Goal: Task Accomplishment & Management: Complete application form

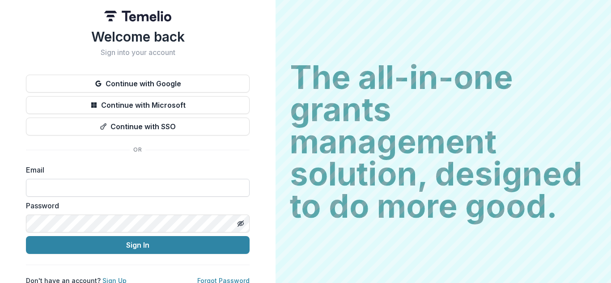
drag, startPoint x: 83, startPoint y: 179, endPoint x: 81, endPoint y: 188, distance: 9.6
click at [81, 188] on input at bounding box center [138, 188] width 224 height 18
paste input "**********"
type input "**********"
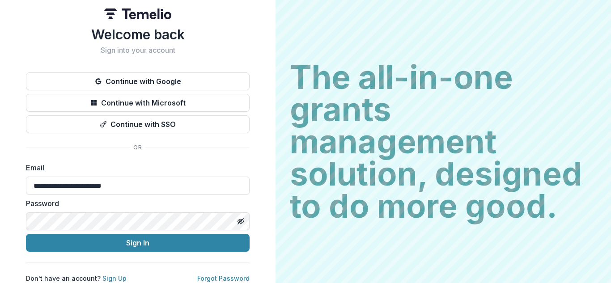
scroll to position [9, 0]
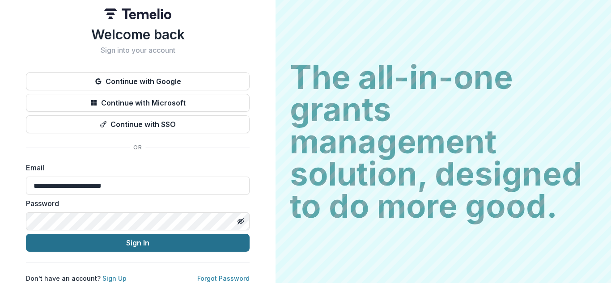
click at [177, 234] on button "Sign In" at bounding box center [138, 243] width 224 height 18
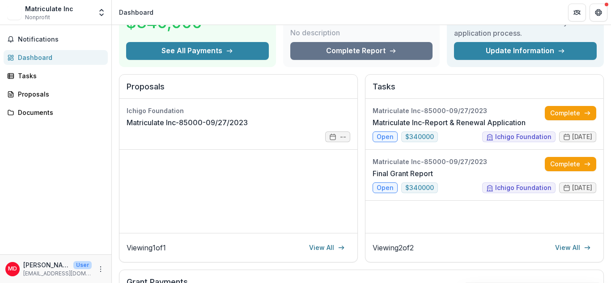
scroll to position [89, 0]
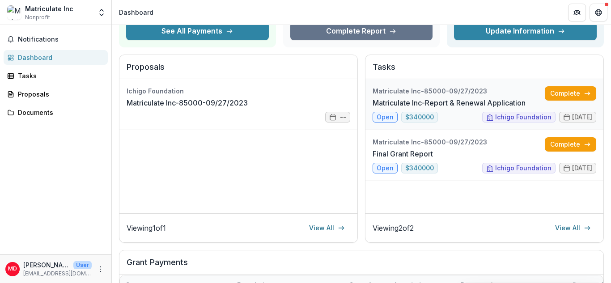
click at [379, 108] on link "Matriculate Inc-Report & Renewal Application" at bounding box center [449, 103] width 153 height 11
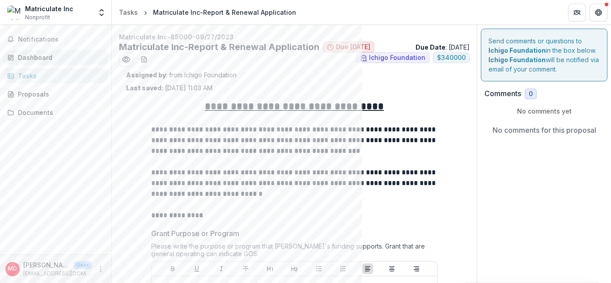
click at [24, 56] on div "Dashboard" at bounding box center [59, 57] width 83 height 9
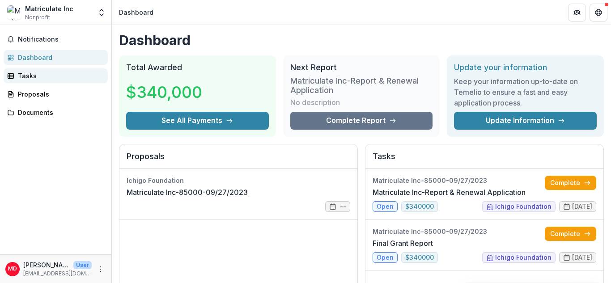
click at [24, 77] on div "Tasks" at bounding box center [59, 75] width 83 height 9
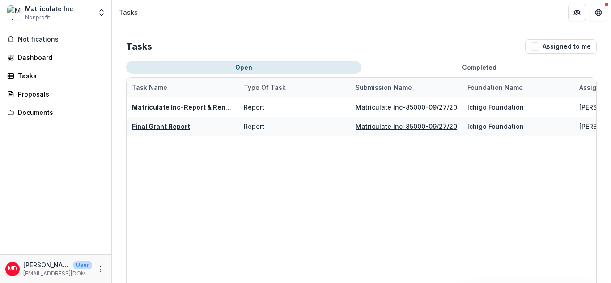
click at [182, 246] on div "Matriculate Inc-Report & Renewal Application Report Matriculate Inc-85000-09/27…" at bounding box center [462, 222] width 671 height 248
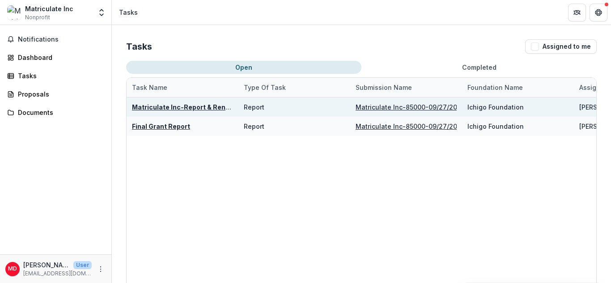
click at [400, 107] on u "Matriculate Inc-85000-09/27/2023" at bounding box center [411, 107] width 110 height 8
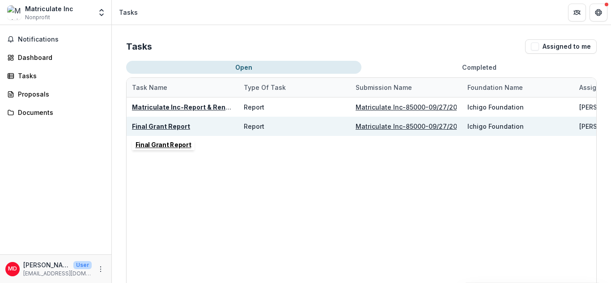
click at [153, 125] on u "Final Grant Report" at bounding box center [161, 127] width 58 height 8
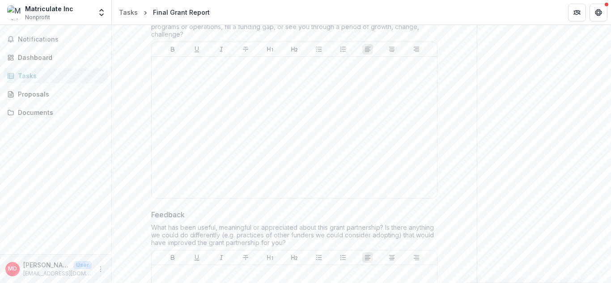
scroll to position [671, 0]
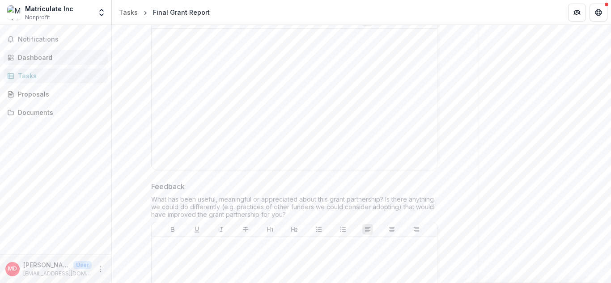
click at [34, 55] on div "Dashboard" at bounding box center [59, 57] width 83 height 9
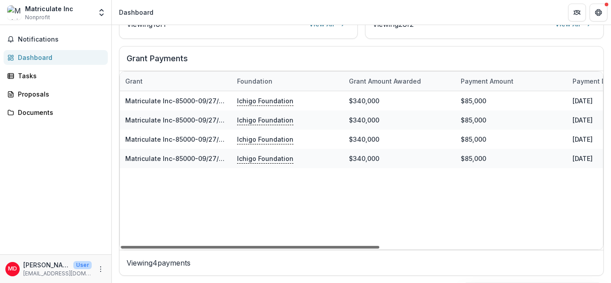
drag, startPoint x: 149, startPoint y: 247, endPoint x: 63, endPoint y: 262, distance: 87.2
click at [121, 249] on div at bounding box center [250, 247] width 259 height 3
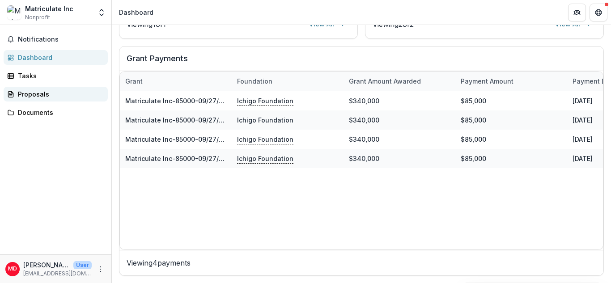
click at [35, 96] on div "Proposals" at bounding box center [59, 93] width 83 height 9
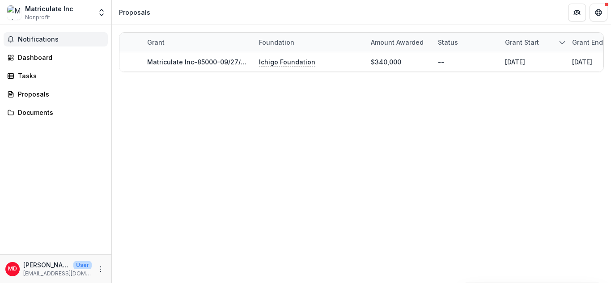
click at [21, 35] on button "Notifications" at bounding box center [56, 39] width 104 height 14
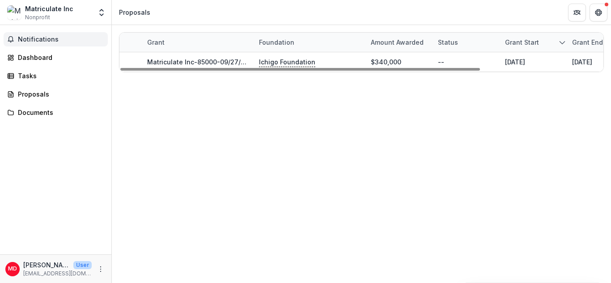
click at [329, 138] on div "Grant Foundation Amount awarded Status Grant start Grant end Due Date Report Du…" at bounding box center [361, 154] width 499 height 258
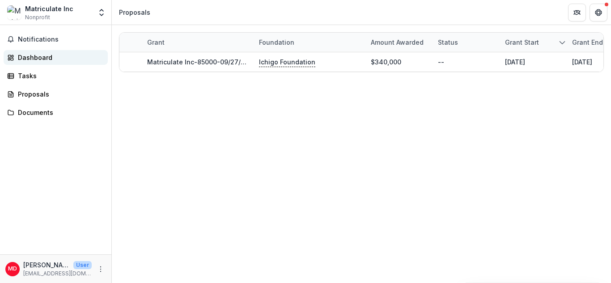
click at [40, 60] on div "Dashboard" at bounding box center [59, 57] width 83 height 9
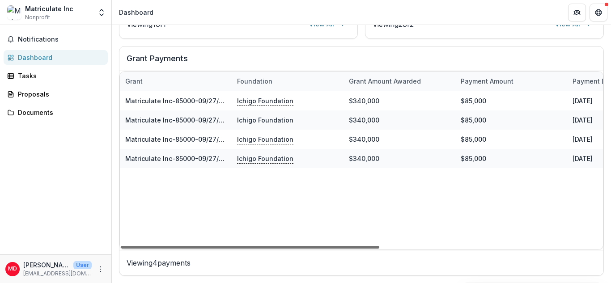
drag, startPoint x: 373, startPoint y: 248, endPoint x: 349, endPoint y: 247, distance: 23.7
click at [349, 247] on div at bounding box center [250, 247] width 259 height 3
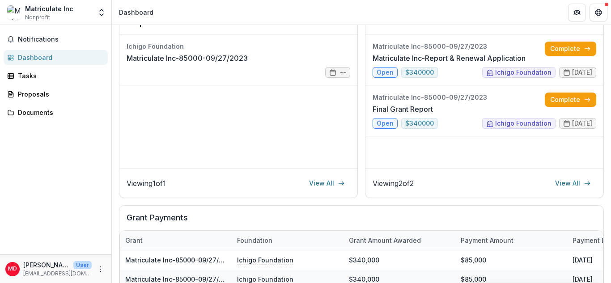
scroll to position [115, 0]
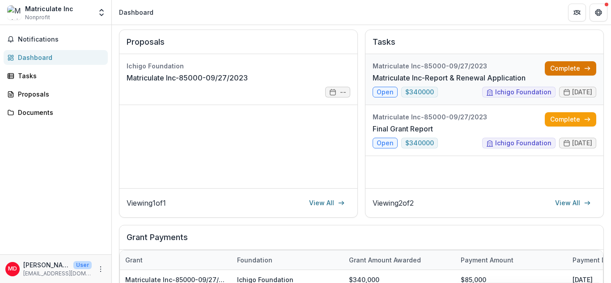
click at [557, 72] on link "Complete" at bounding box center [570, 68] width 51 height 14
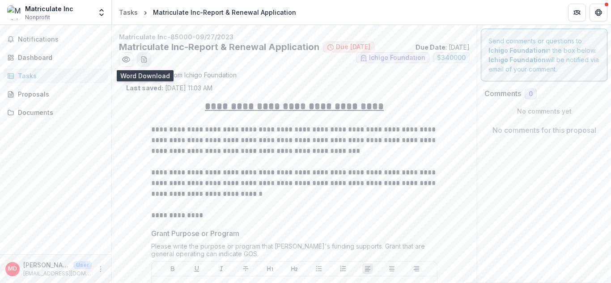
click at [144, 62] on icon "download-word-button" at bounding box center [143, 59] width 7 height 7
